Goal: Task Accomplishment & Management: Manage account settings

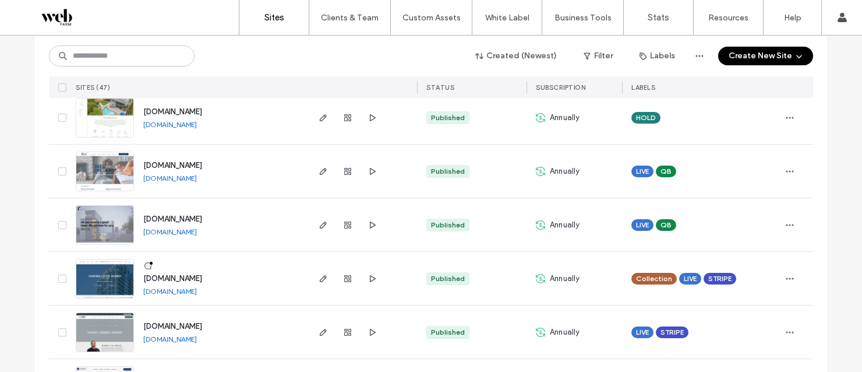
scroll to position [2392, 0]
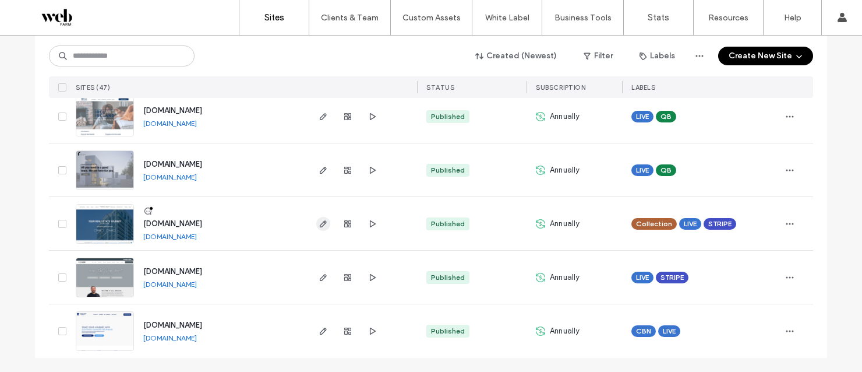
click at [321, 226] on icon "button" at bounding box center [323, 223] width 9 height 9
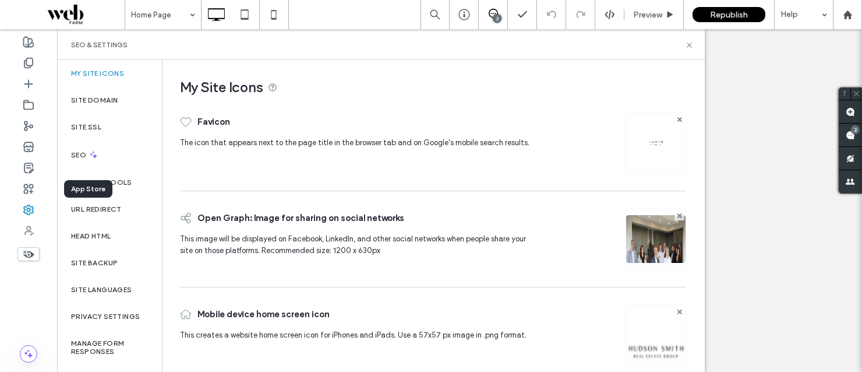
click at [126, 161] on div "SEO" at bounding box center [109, 154] width 105 height 29
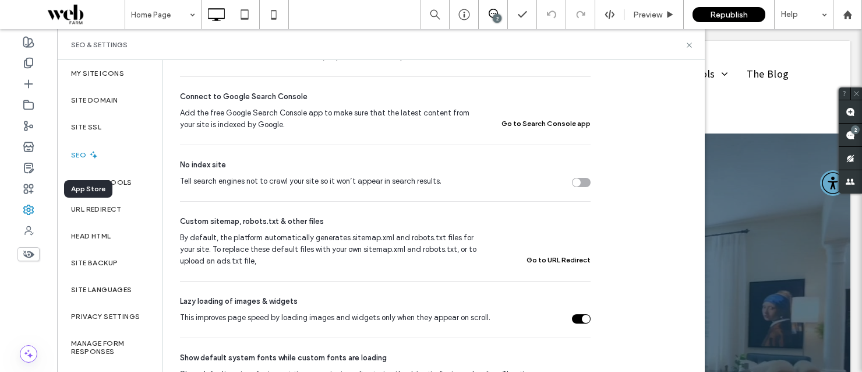
scroll to position [782, 0]
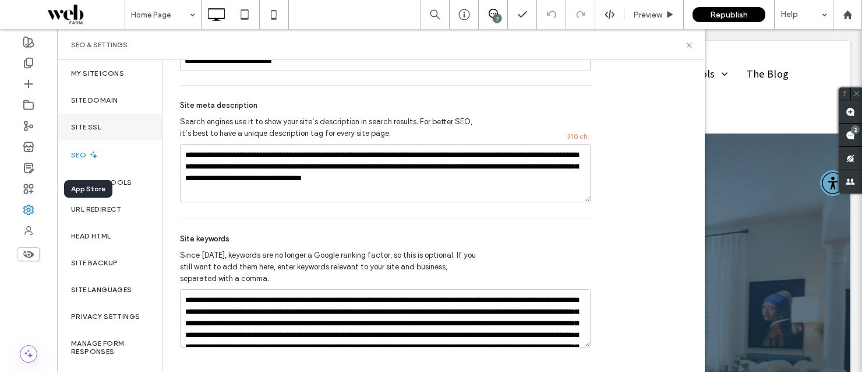
click at [144, 132] on div "Site SSL" at bounding box center [109, 127] width 105 height 27
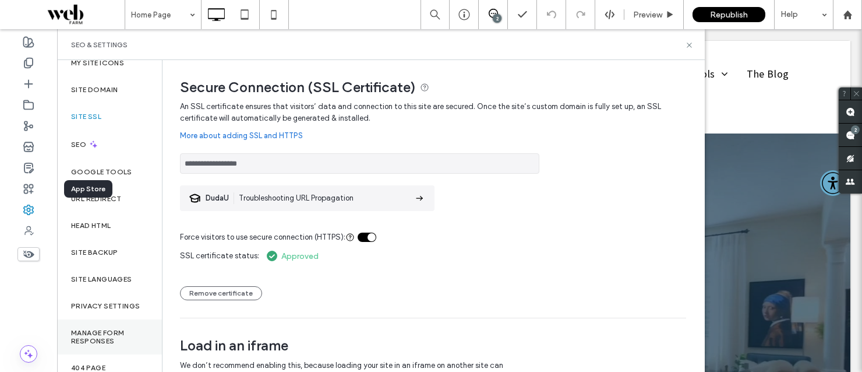
scroll to position [0, 0]
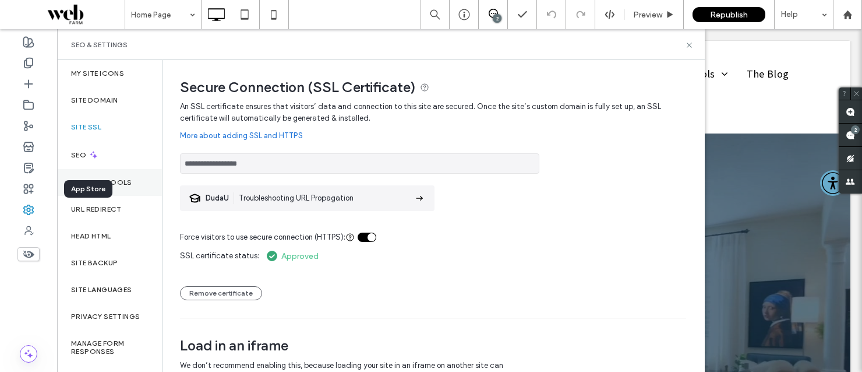
click at [122, 182] on label "Google Tools" at bounding box center [101, 182] width 61 height 8
